Goal: Navigation & Orientation: Find specific page/section

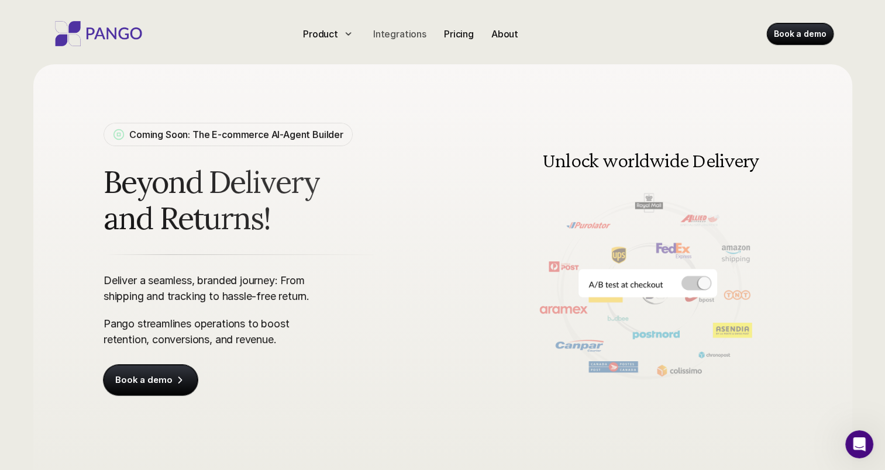
click at [399, 33] on p "Integrations" at bounding box center [399, 34] width 53 height 14
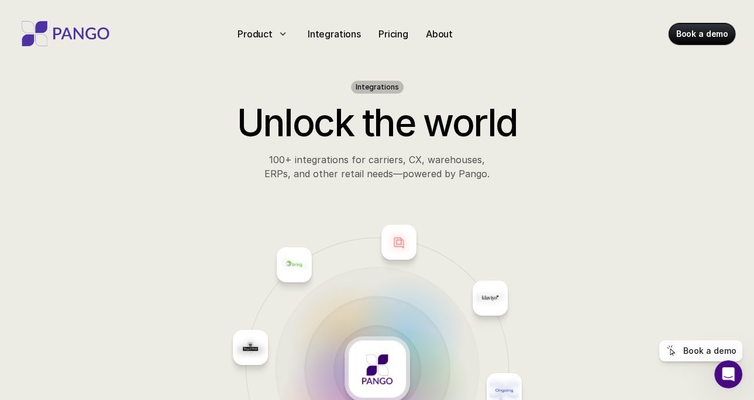
click at [66, 34] on img at bounding box center [66, 33] width 94 height 25
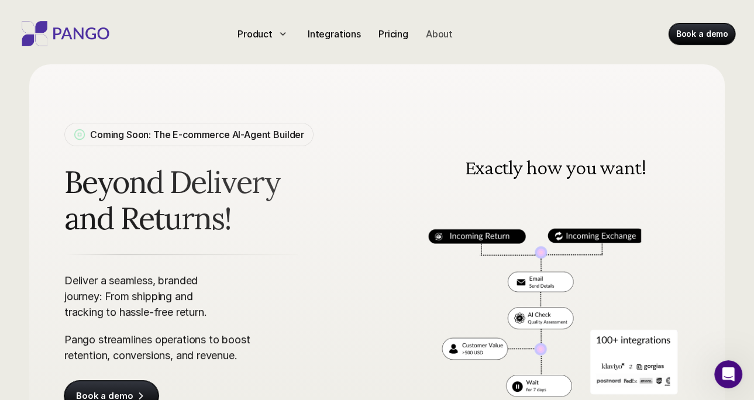
click at [444, 36] on p "About" at bounding box center [439, 34] width 27 height 14
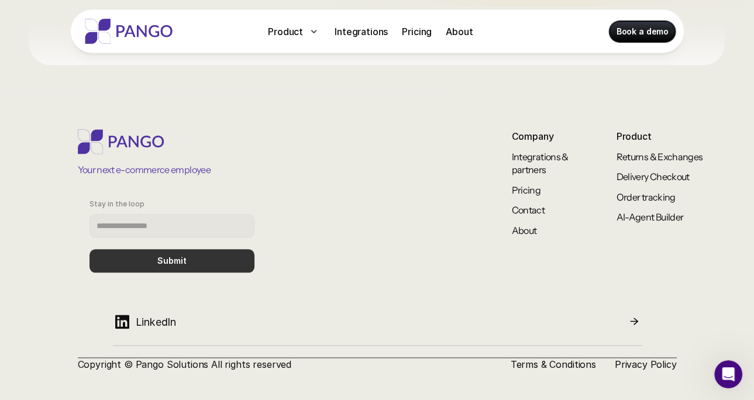
scroll to position [1096, 0]
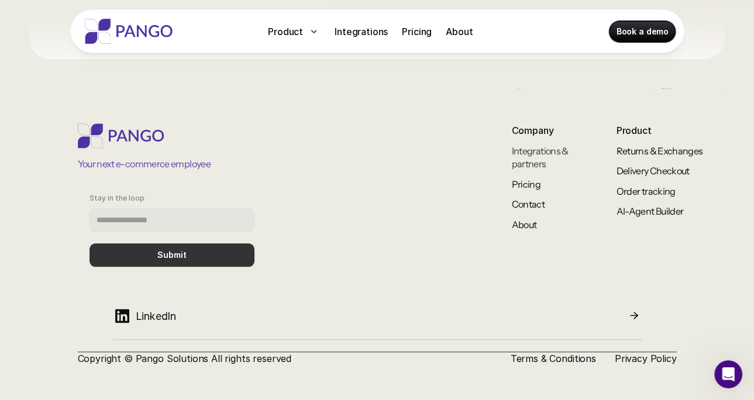
click at [538, 150] on link "Integrations & partners" at bounding box center [541, 157] width 58 height 25
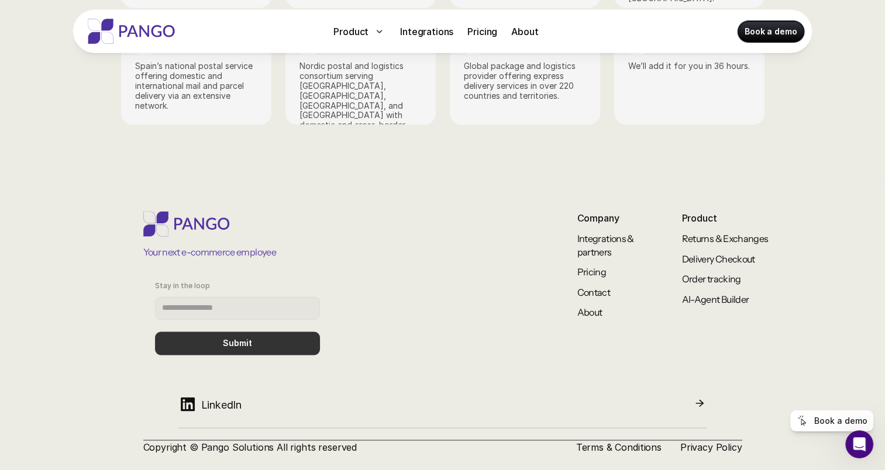
scroll to position [1900, 0]
